Goal: Task Accomplishment & Management: Use online tool/utility

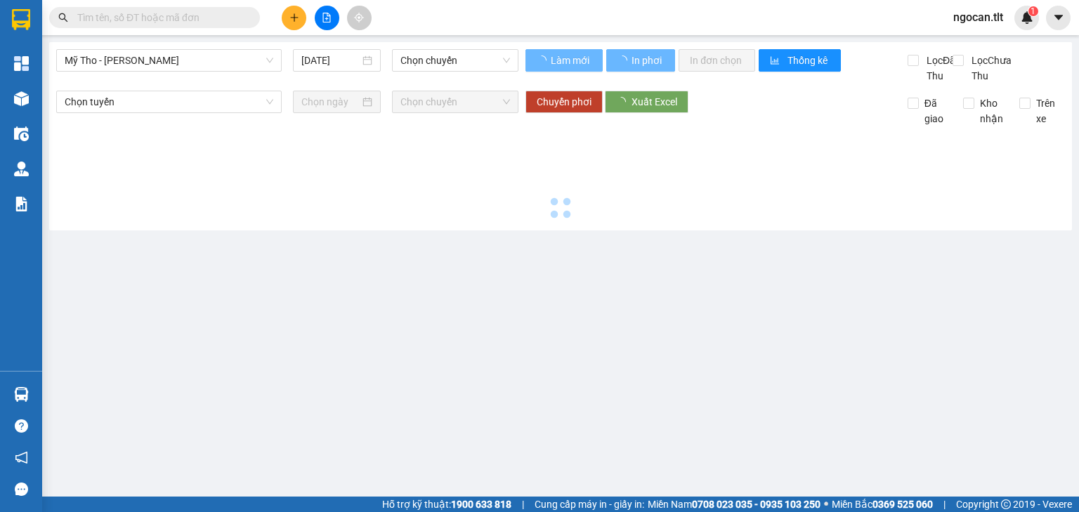
type input "[DATE]"
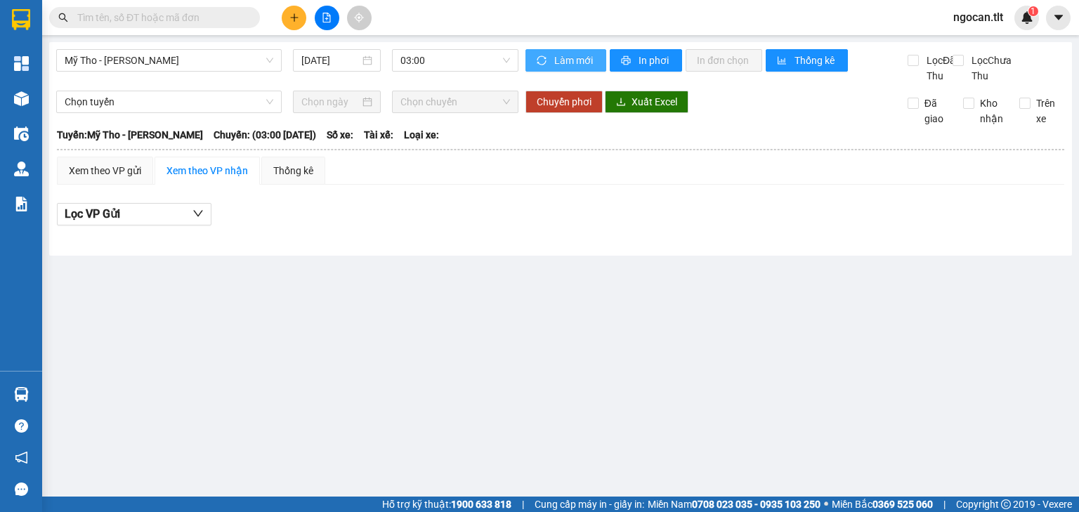
drag, startPoint x: 568, startPoint y: 72, endPoint x: 542, endPoint y: 64, distance: 27.1
click at [565, 70] on div "Làm mới In phơi In đơn chọn Thống kê" at bounding box center [716, 66] width 382 height 34
click at [487, 62] on span "03:00" at bounding box center [455, 60] width 110 height 21
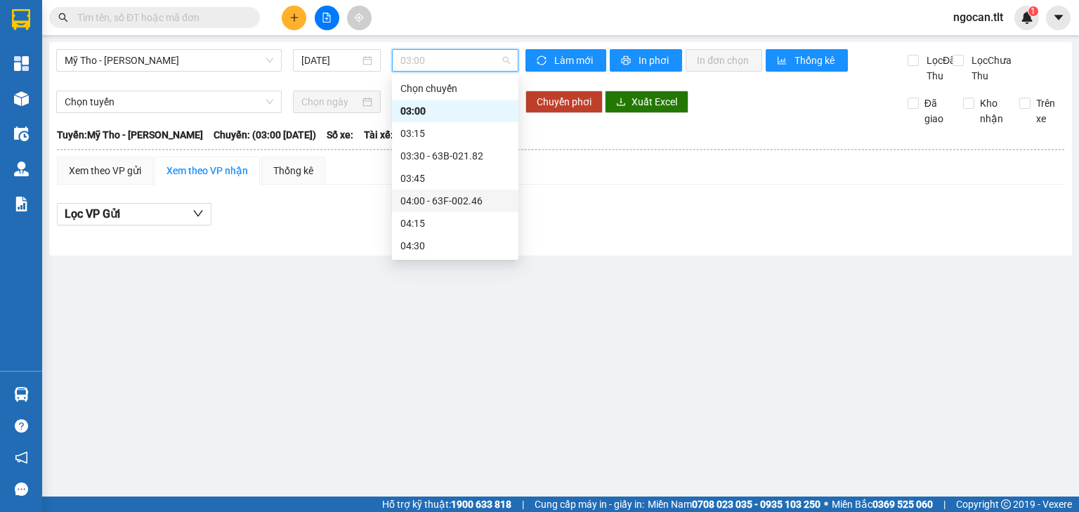
click at [455, 195] on div "04:00 - 63F-002.46" at bounding box center [455, 200] width 110 height 15
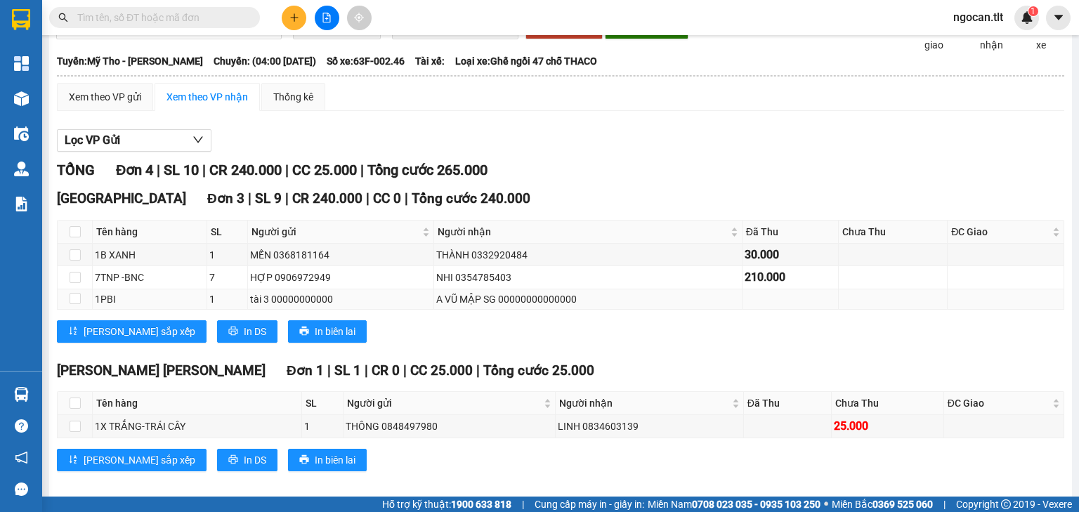
scroll to position [101, 0]
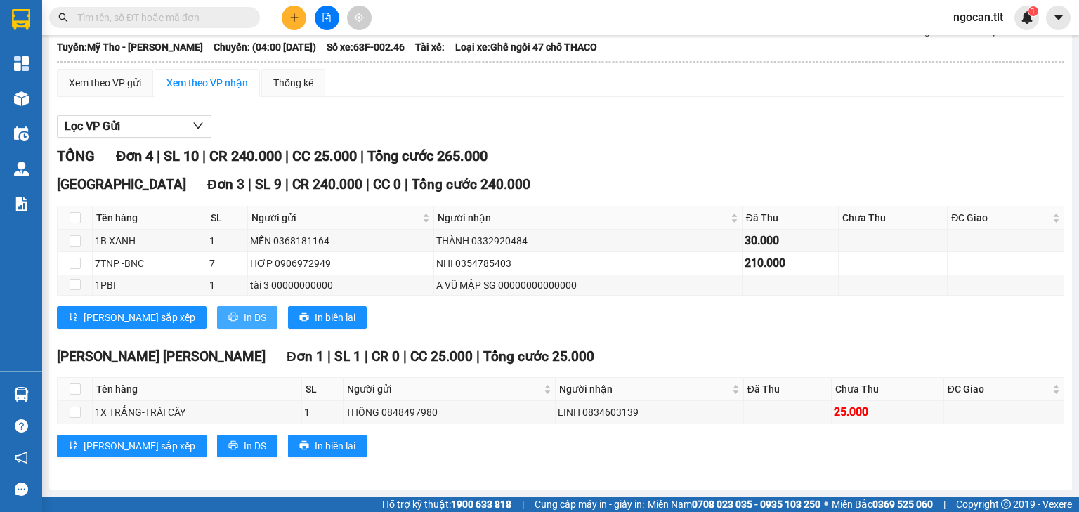
click at [244, 323] on span "In DS" at bounding box center [255, 317] width 22 height 15
drag, startPoint x: 104, startPoint y: 81, endPoint x: 222, endPoint y: 143, distance: 133.5
click at [105, 81] on div "Xem theo VP gửi" at bounding box center [105, 82] width 72 height 15
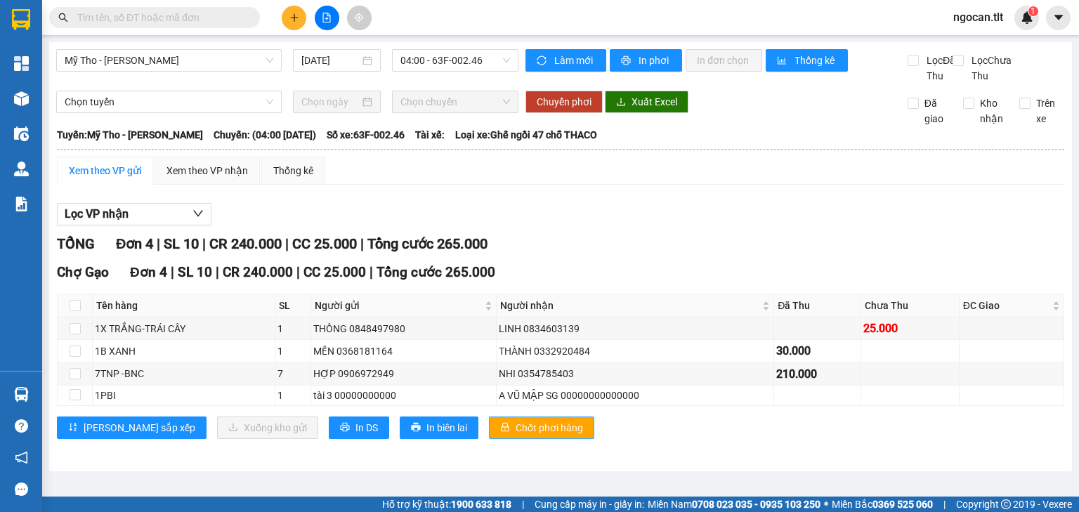
click at [516, 435] on span "Chốt phơi hàng" at bounding box center [549, 427] width 67 height 15
